Goal: Information Seeking & Learning: Understand process/instructions

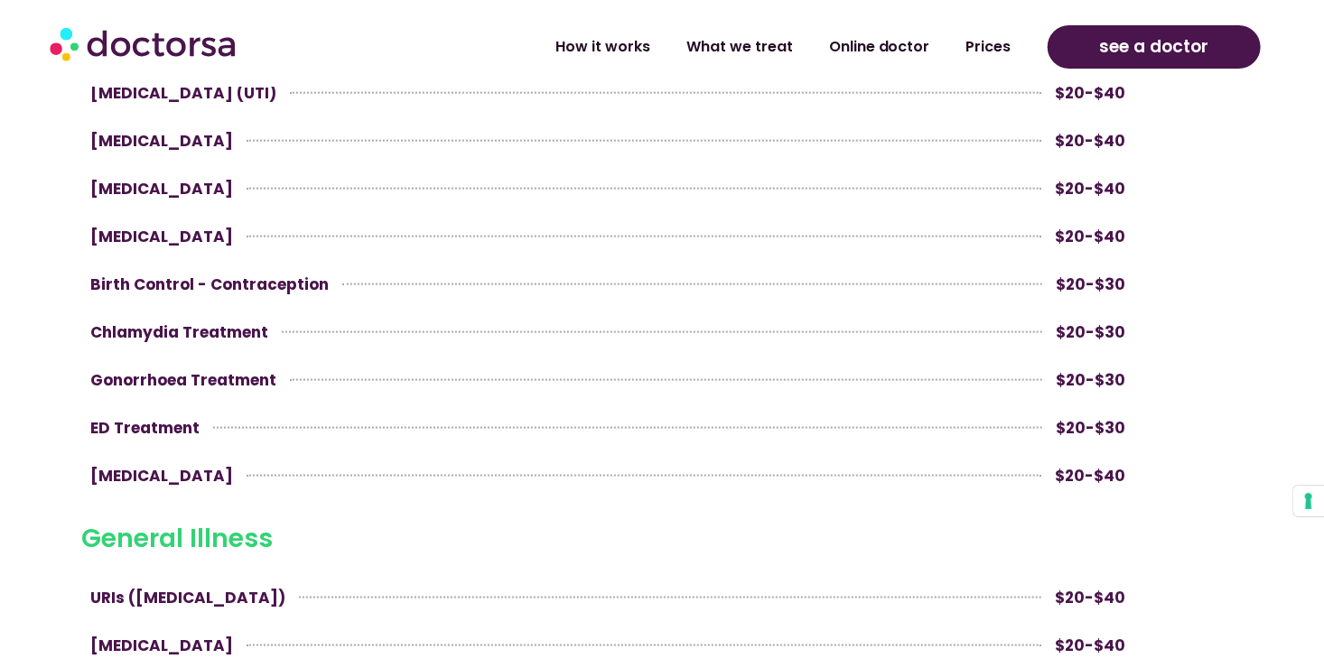
scroll to position [1174, 0]
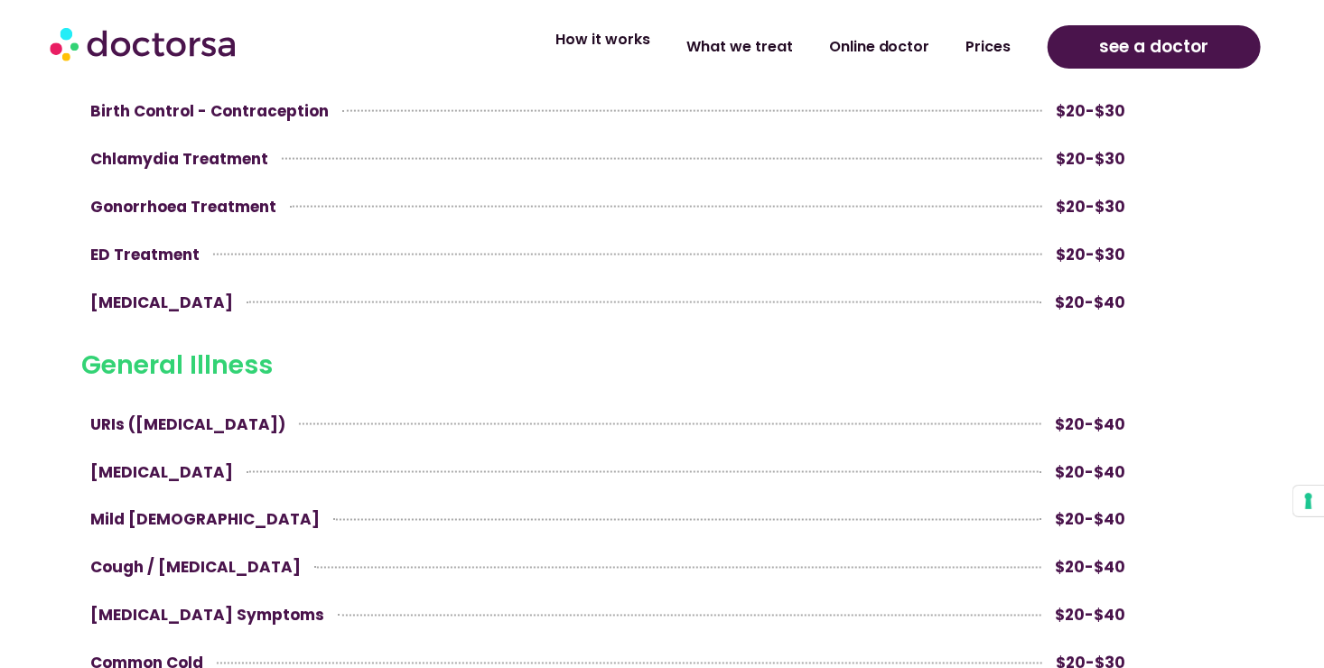
click at [619, 40] on link "How it works" at bounding box center [602, 40] width 131 height 42
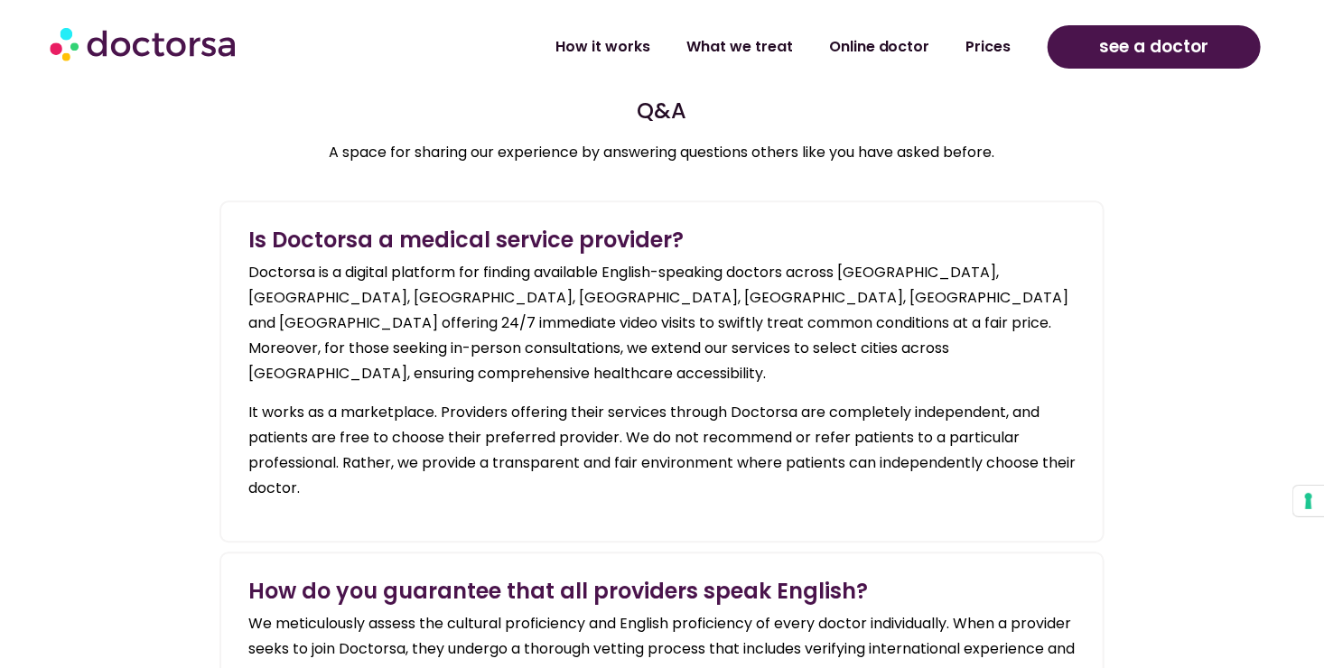
scroll to position [2077, 0]
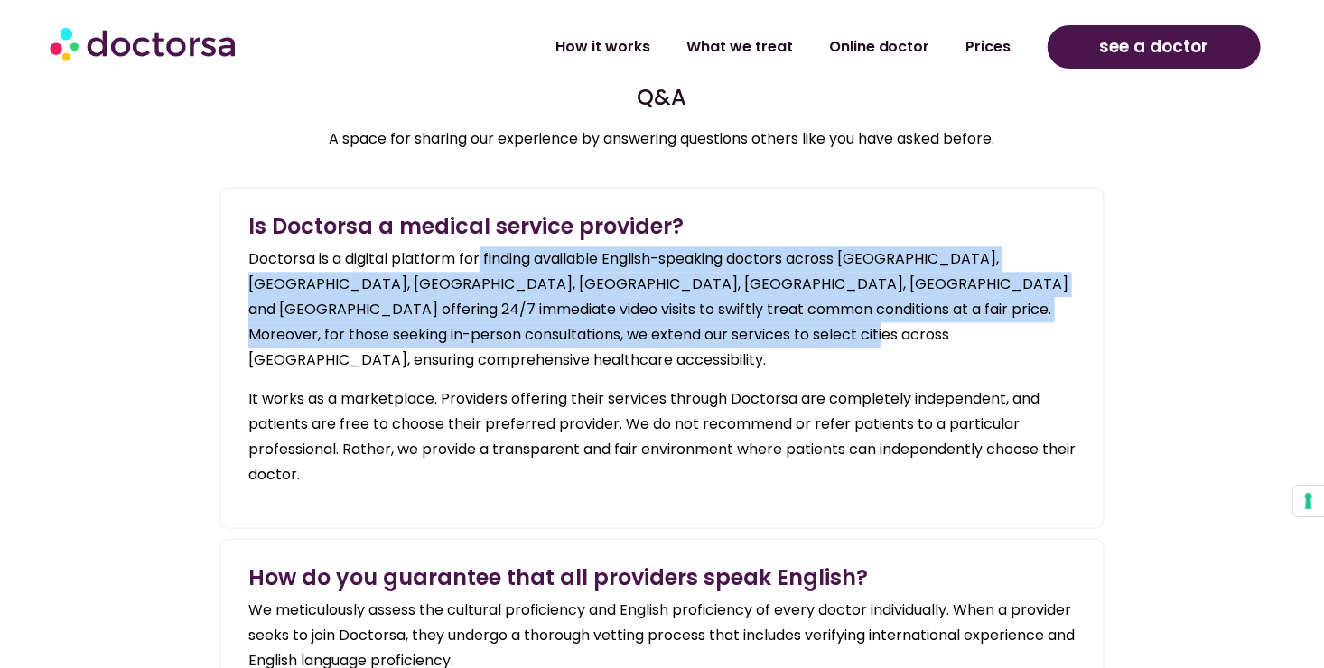
drag, startPoint x: 481, startPoint y: 258, endPoint x: 763, endPoint y: 339, distance: 293.0
click at [763, 339] on p "Doctorsa is a digital platform for finding available English-speaking doctors a…" at bounding box center [661, 310] width 827 height 126
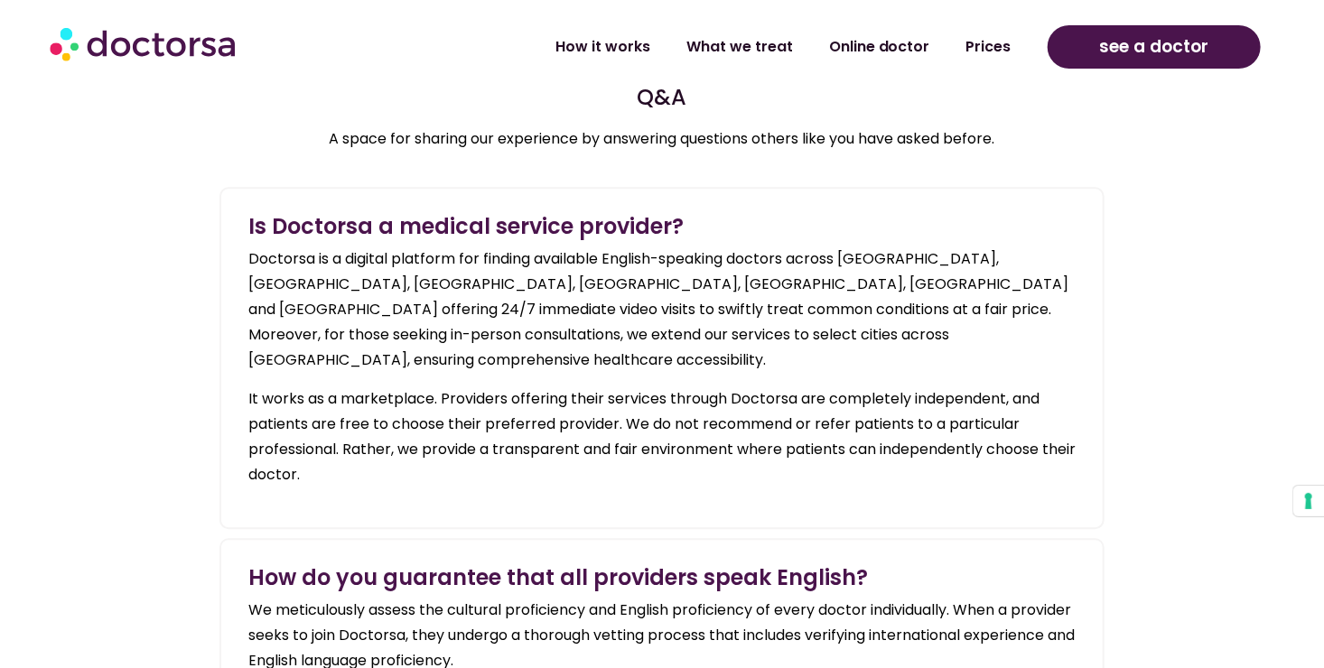
drag, startPoint x: 763, startPoint y: 339, endPoint x: 793, endPoint y: 405, distance: 72.4
click at [793, 414] on span "e do not recommend or refer patients to a particular professional. Rather, we p…" at bounding box center [661, 449] width 827 height 71
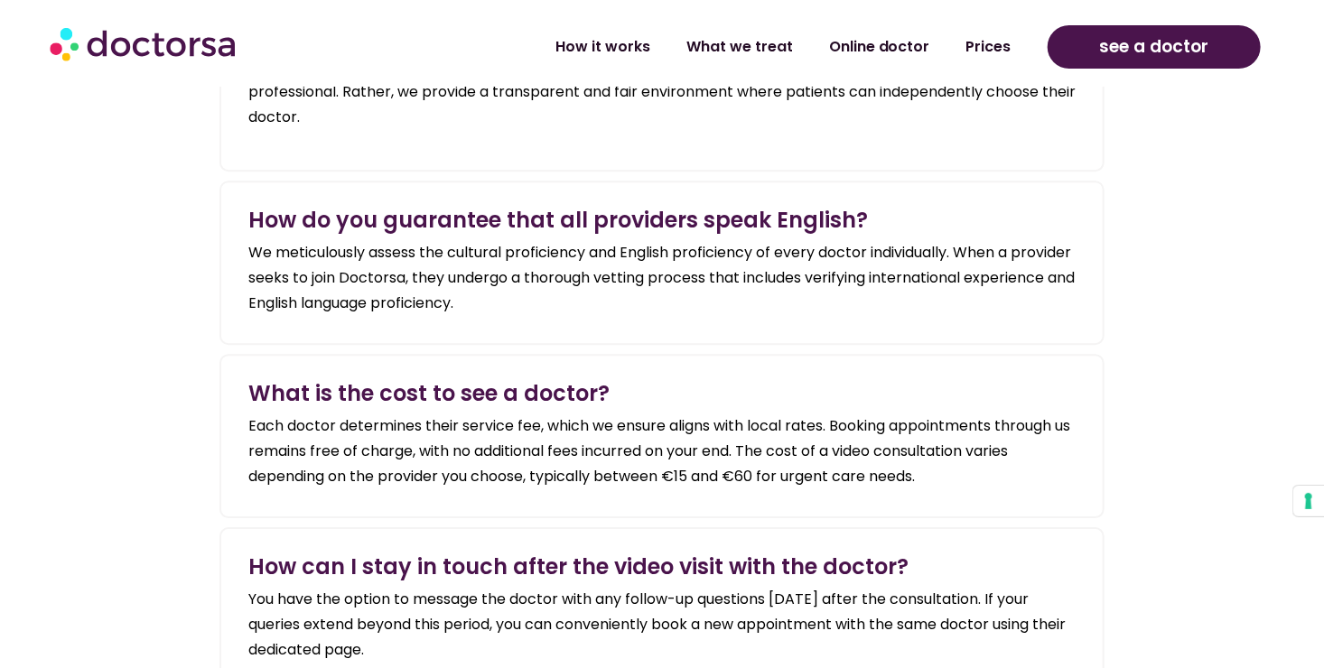
scroll to position [2529, 0]
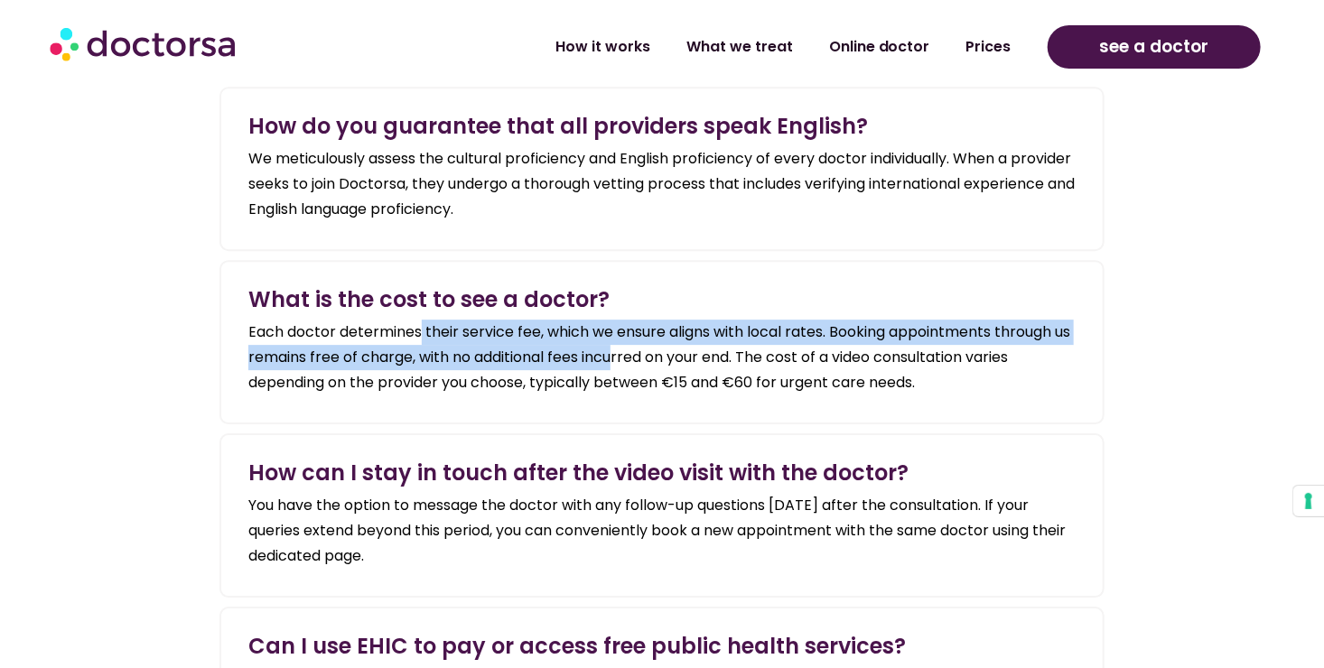
drag, startPoint x: 422, startPoint y: 303, endPoint x: 640, endPoint y: 341, distance: 221.8
click at [640, 341] on div "Each doctor determines their service fee, which we ensure aligns with local rat…" at bounding box center [661, 358] width 827 height 76
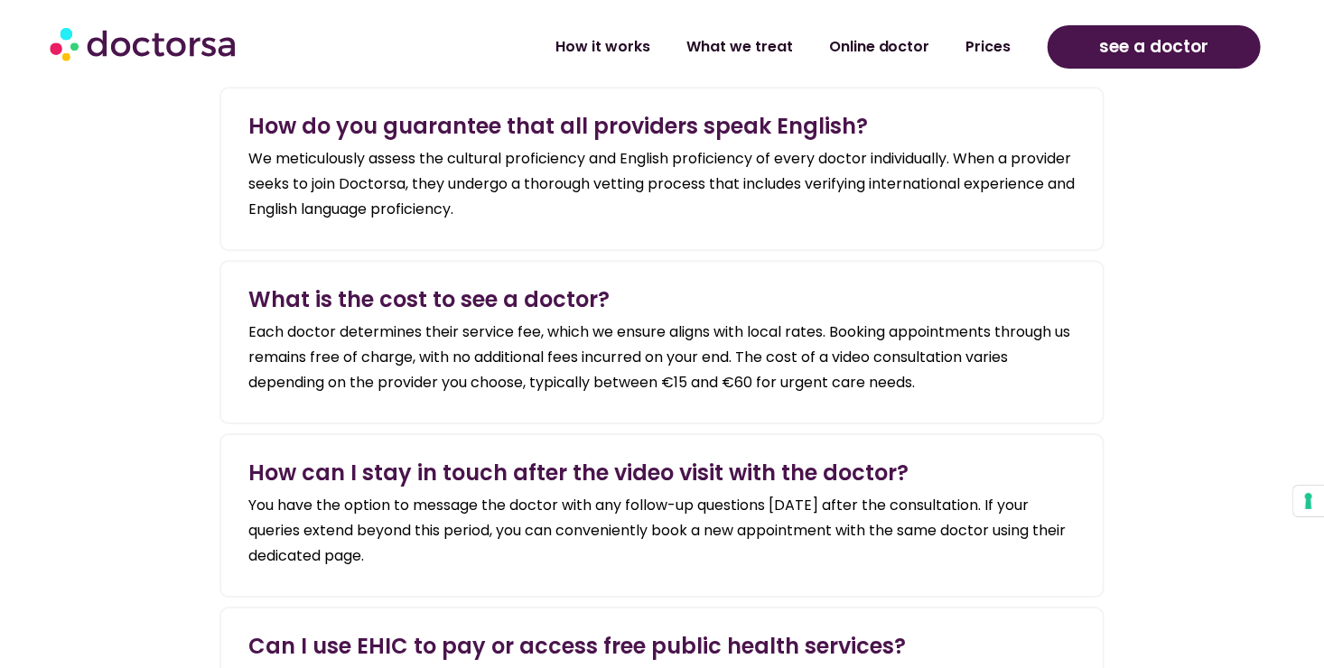
drag, startPoint x: 640, startPoint y: 341, endPoint x: 644, endPoint y: 356, distance: 14.9
click at [644, 356] on span "Each doctor determines their service fee, which we ensure aligns with local rat…" at bounding box center [659, 357] width 822 height 71
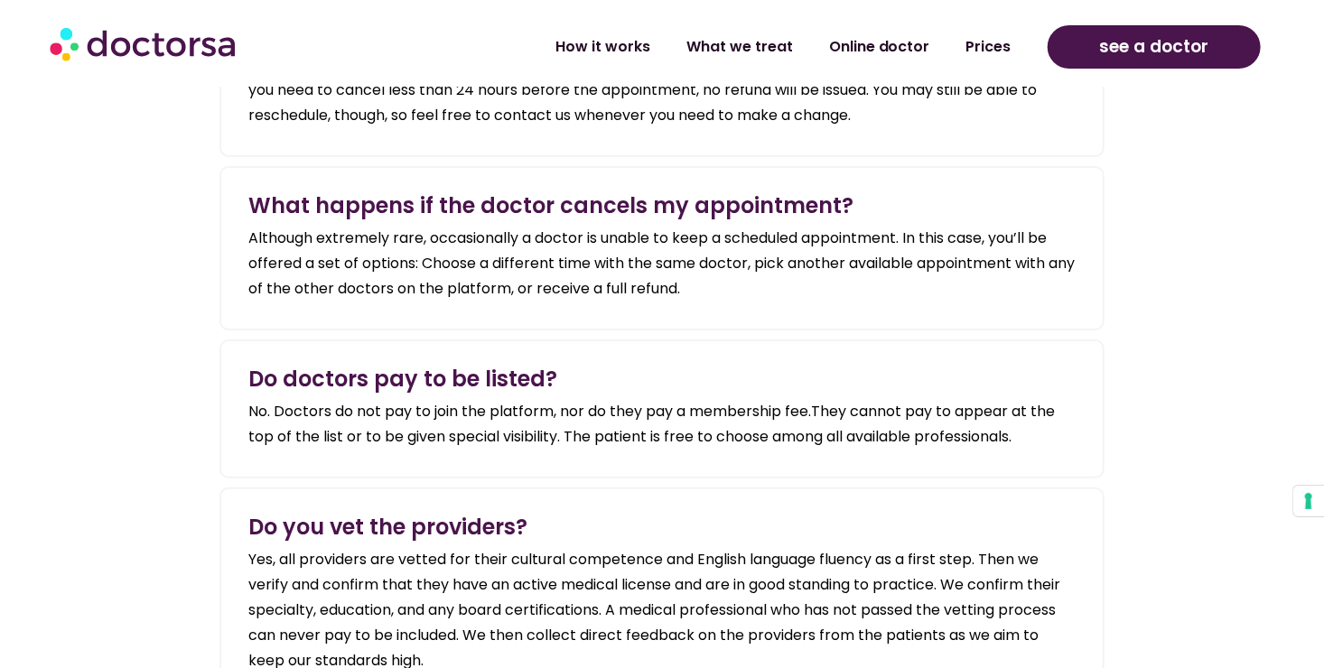
scroll to position [3432, 0]
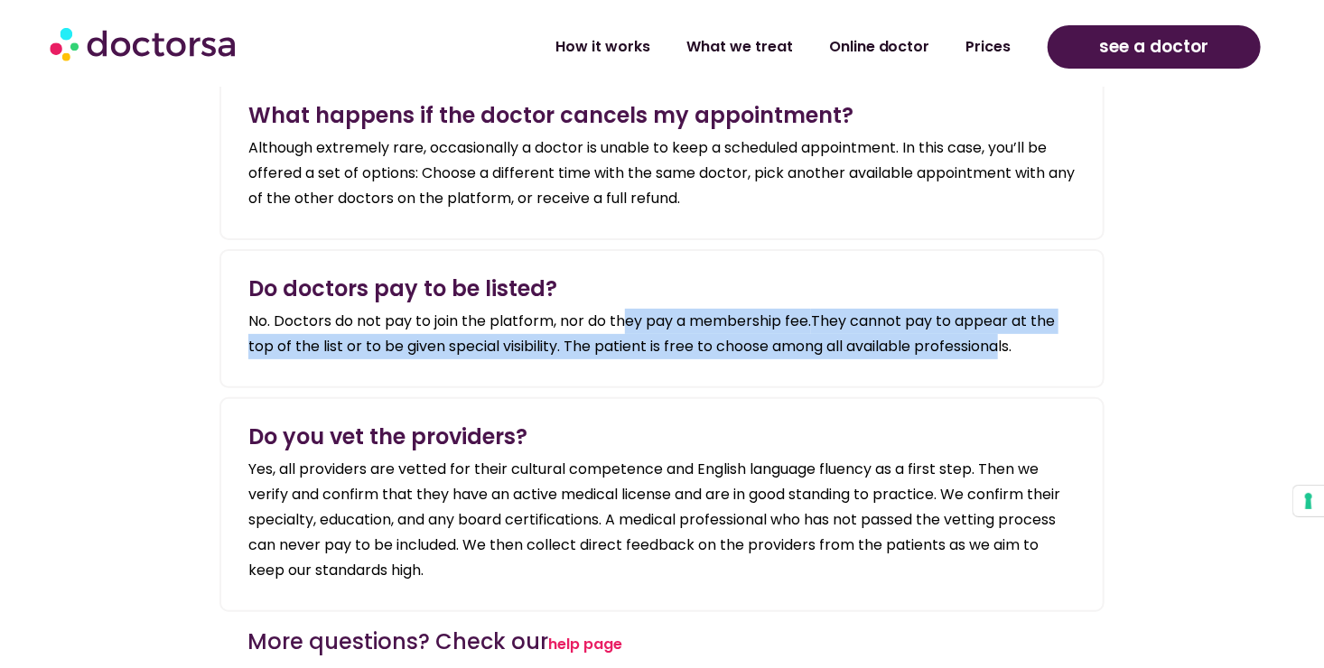
drag, startPoint x: 626, startPoint y: 294, endPoint x: 1011, endPoint y: 342, distance: 387.9
click at [1011, 342] on section "Do doctors pay to be listed ? No. Doctors do not pay to join the platform, nor …" at bounding box center [661, 318] width 885 height 139
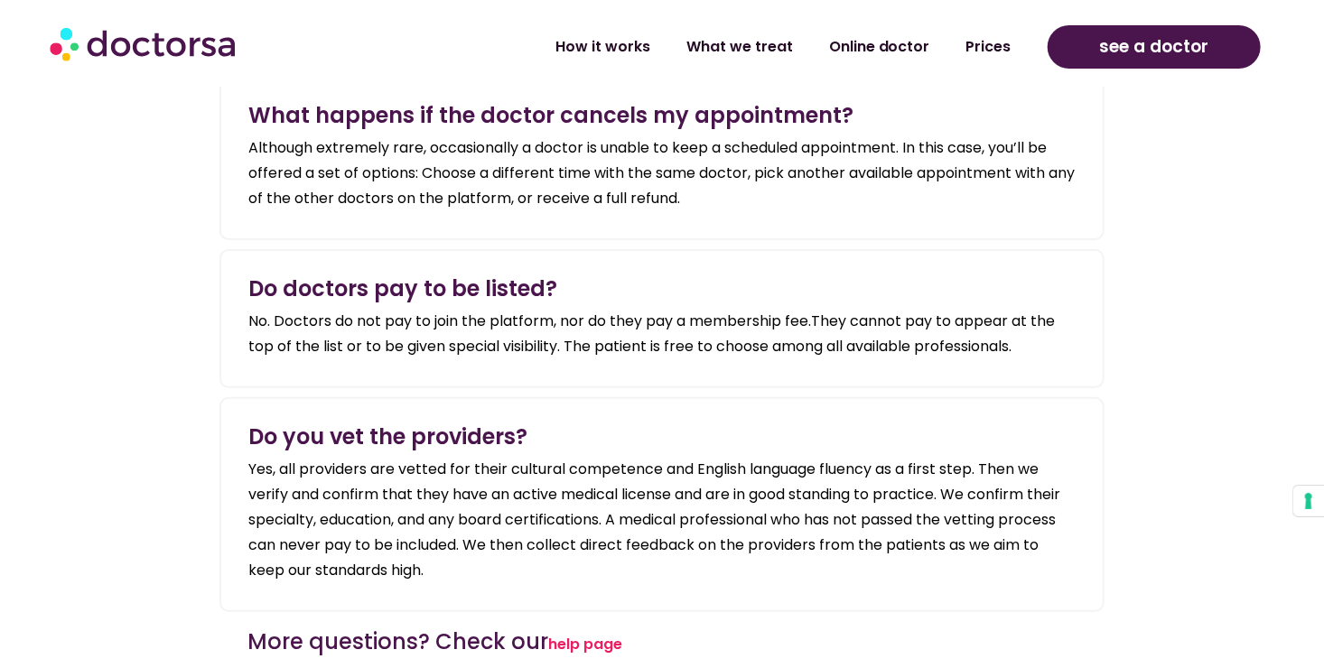
drag, startPoint x: 1011, startPoint y: 342, endPoint x: 1101, endPoint y: 354, distance: 91.1
click at [1101, 354] on section "Do doctors pay to be listed ? No. Doctors do not pay to join the platform, nor …" at bounding box center [661, 318] width 885 height 139
